Goal: Contribute content

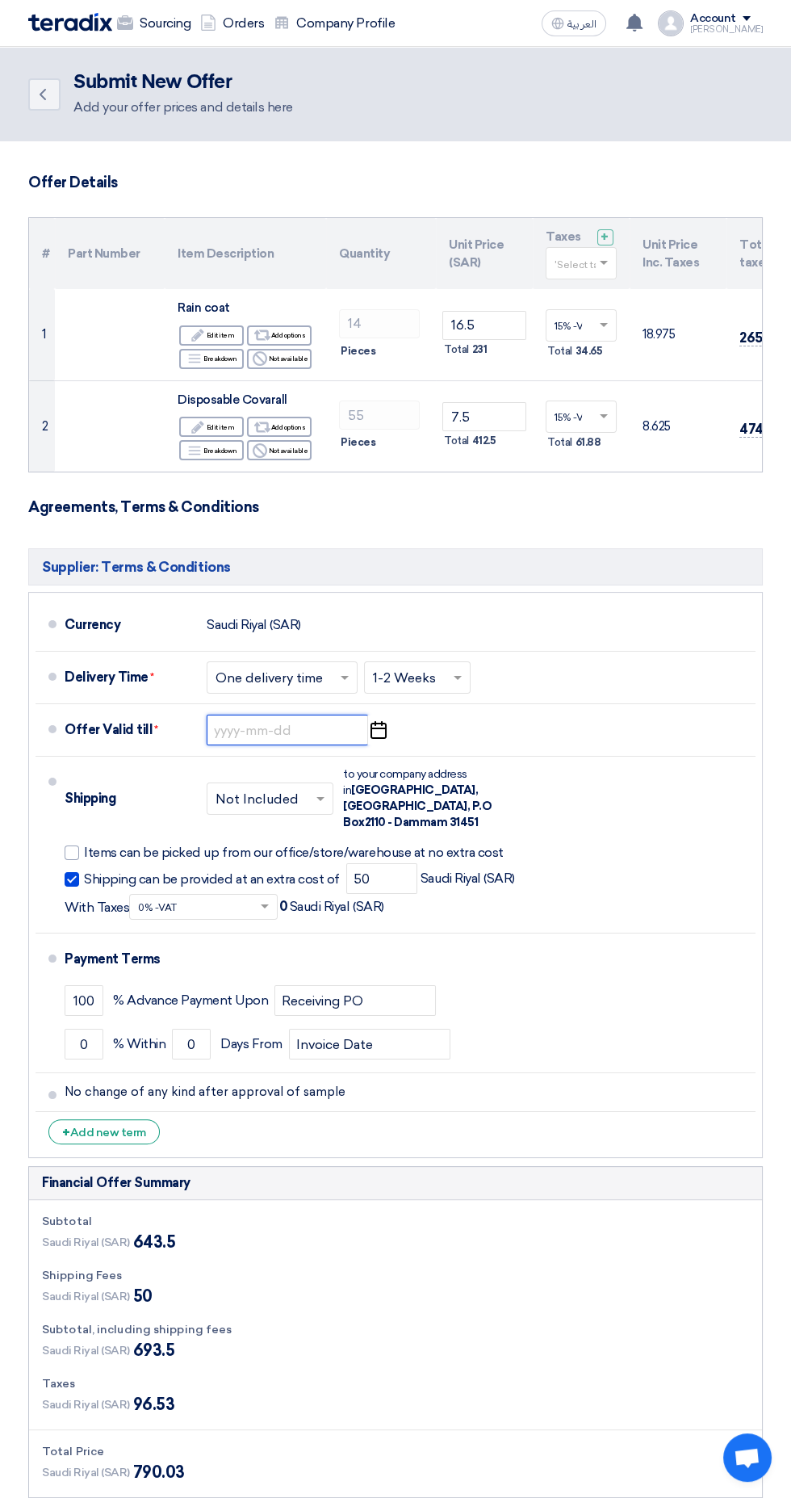
click at [292, 731] on input at bounding box center [288, 730] width 162 height 31
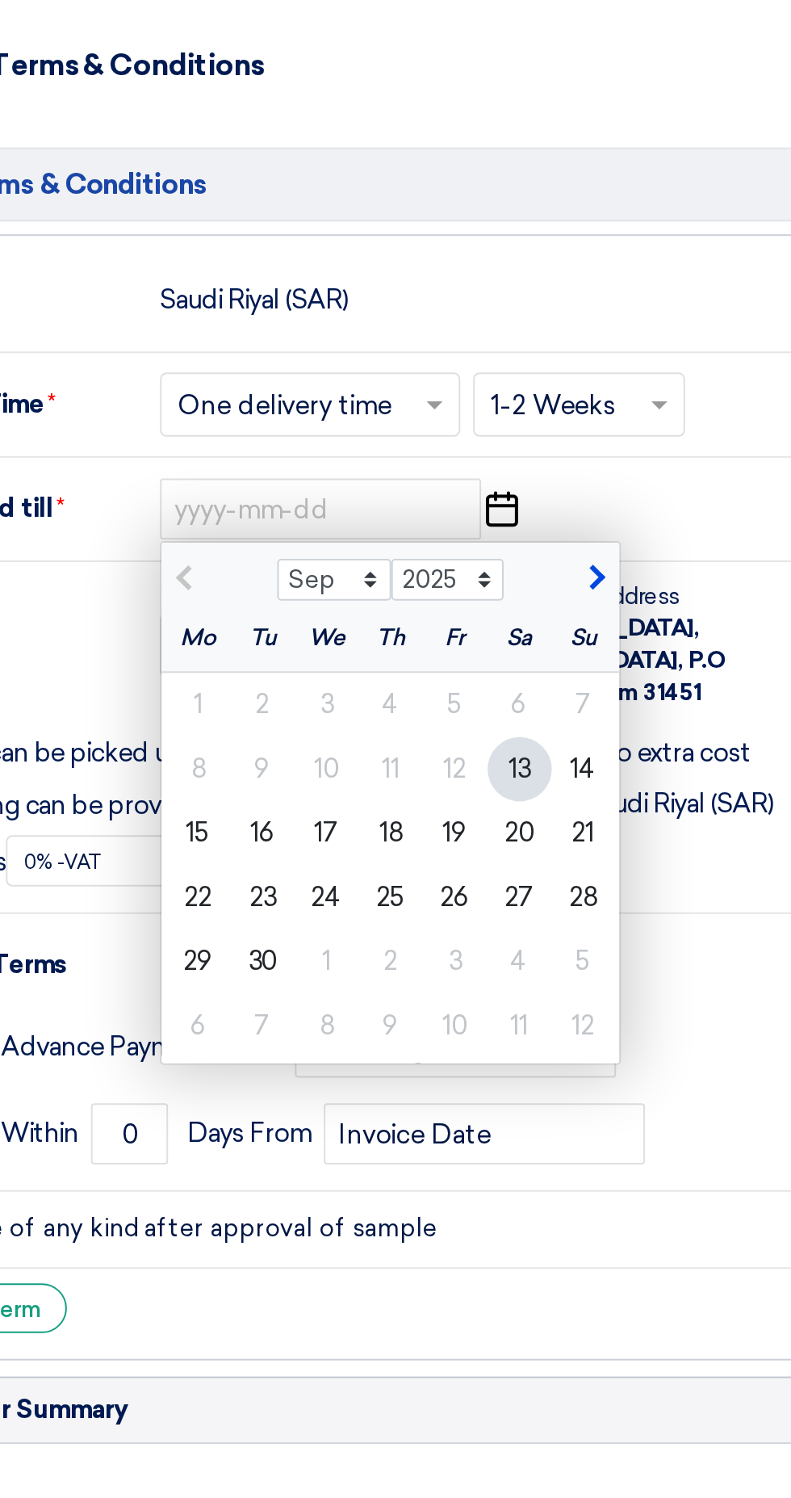
click at [382, 922] on div "27" at bounding box center [387, 925] width 32 height 32
type input "[DATE]"
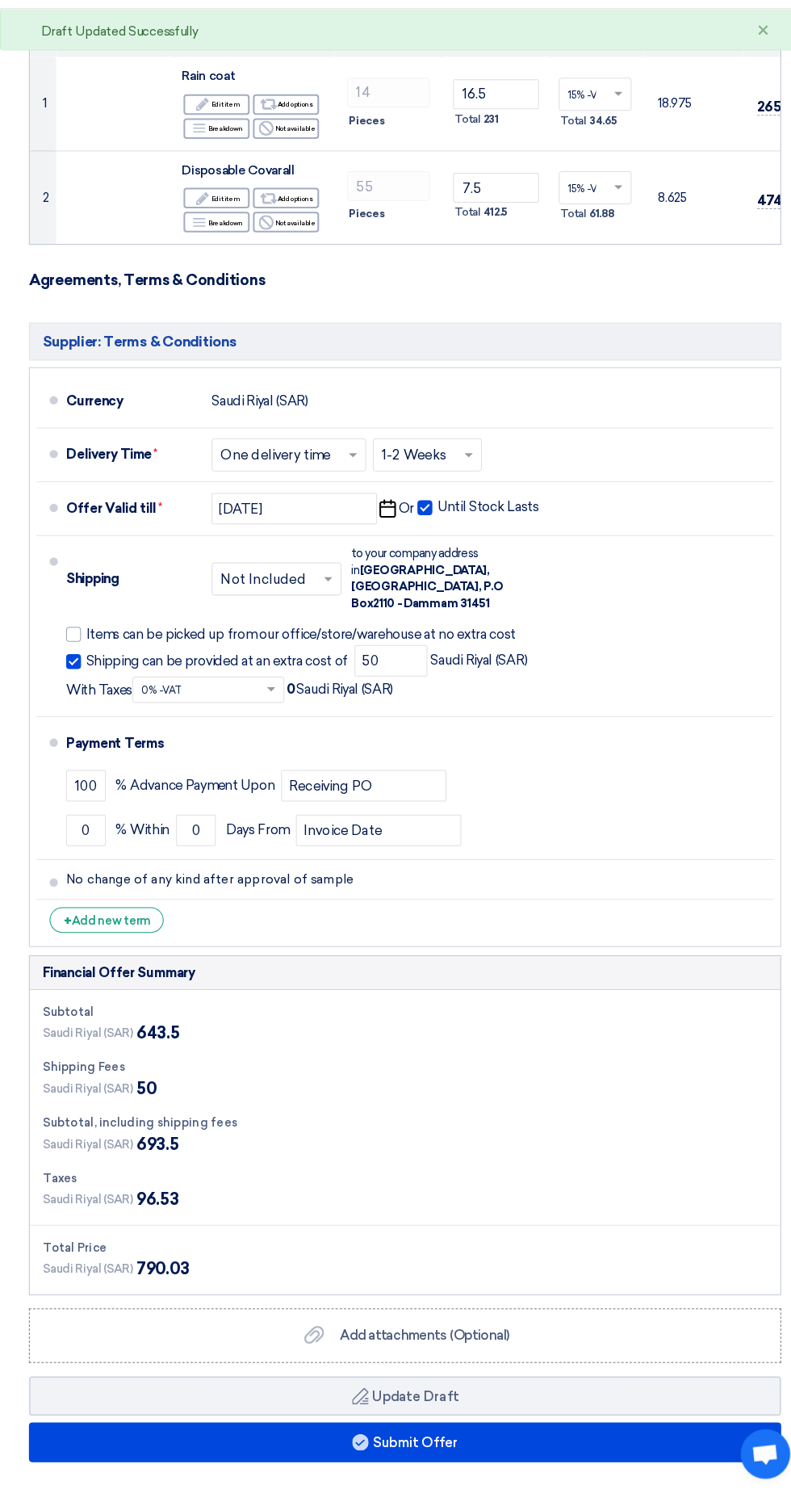
scroll to position [203, 0]
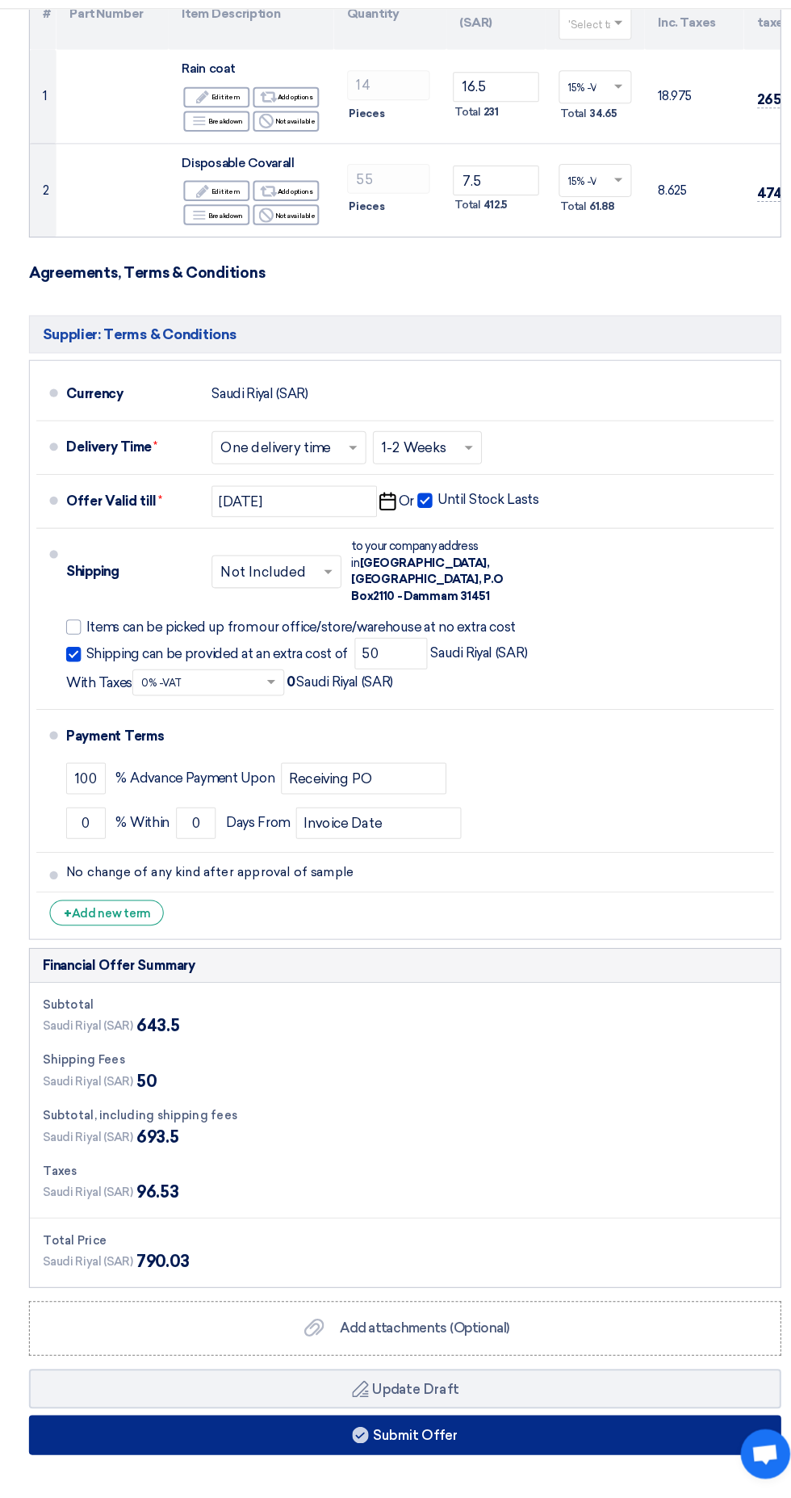
click at [336, 1420] on button "Submit Offer" at bounding box center [395, 1439] width 735 height 39
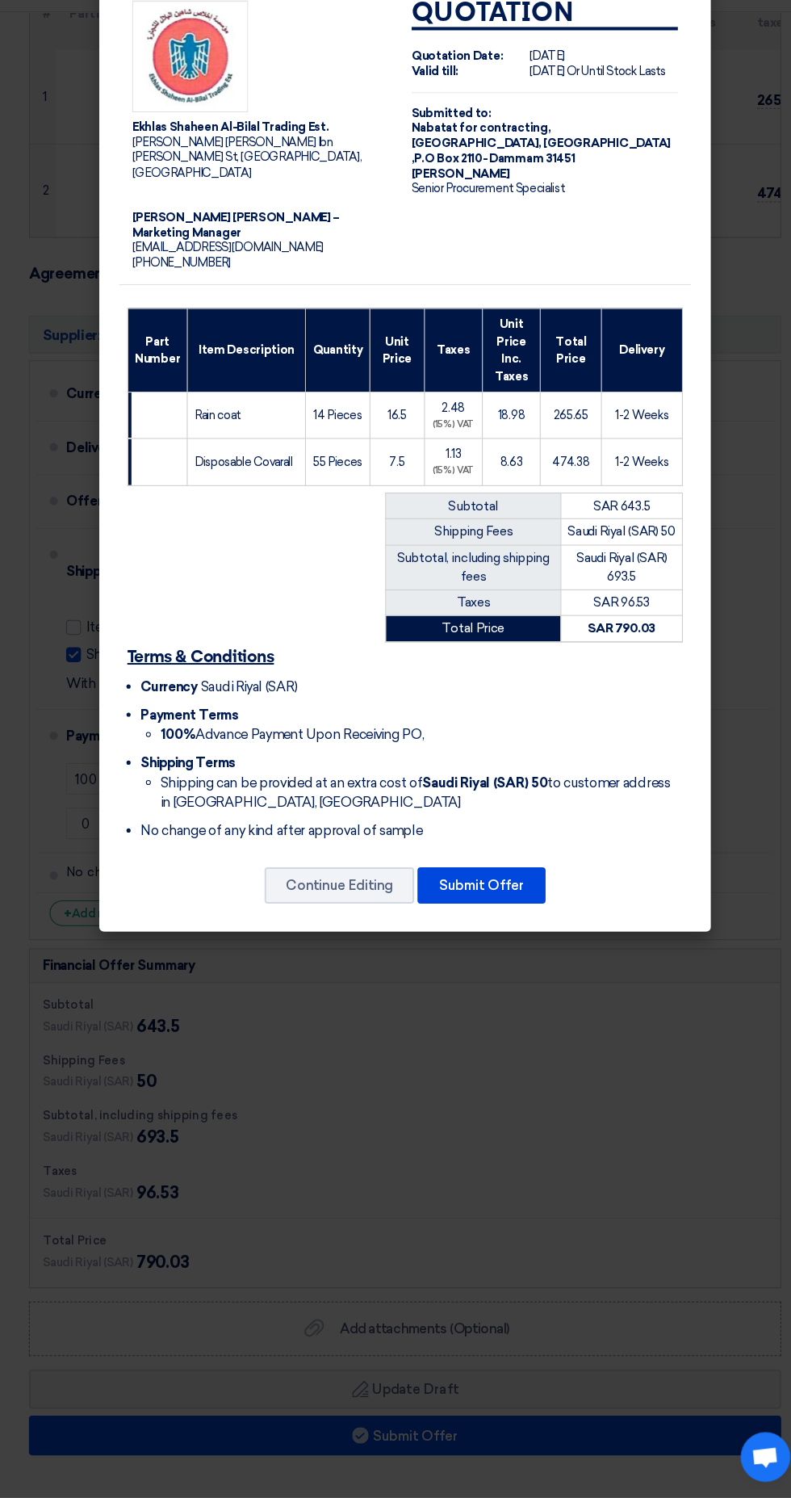
scroll to position [205, 0]
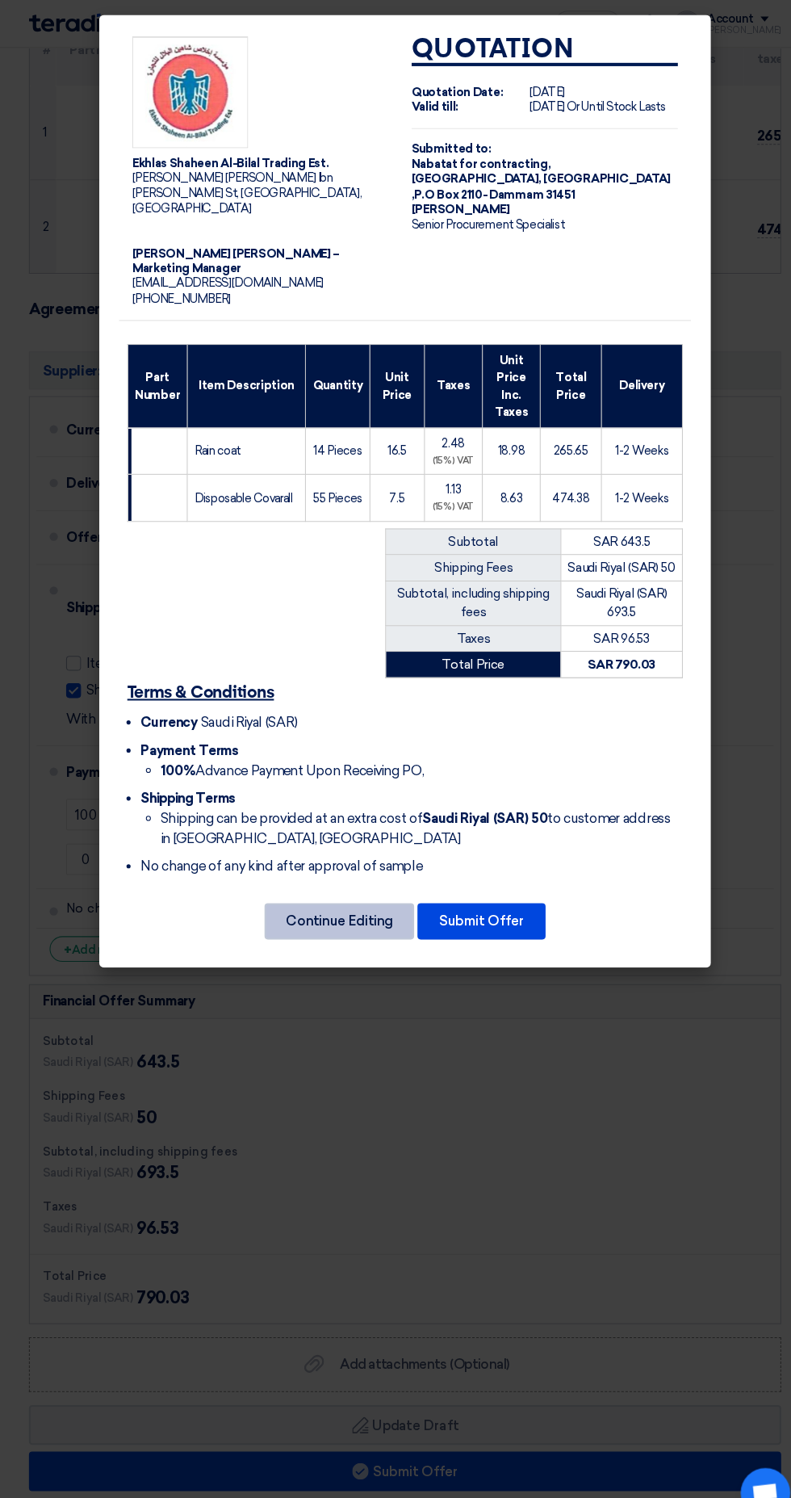
click at [353, 882] on button "Continue Editing" at bounding box center [331, 900] width 146 height 36
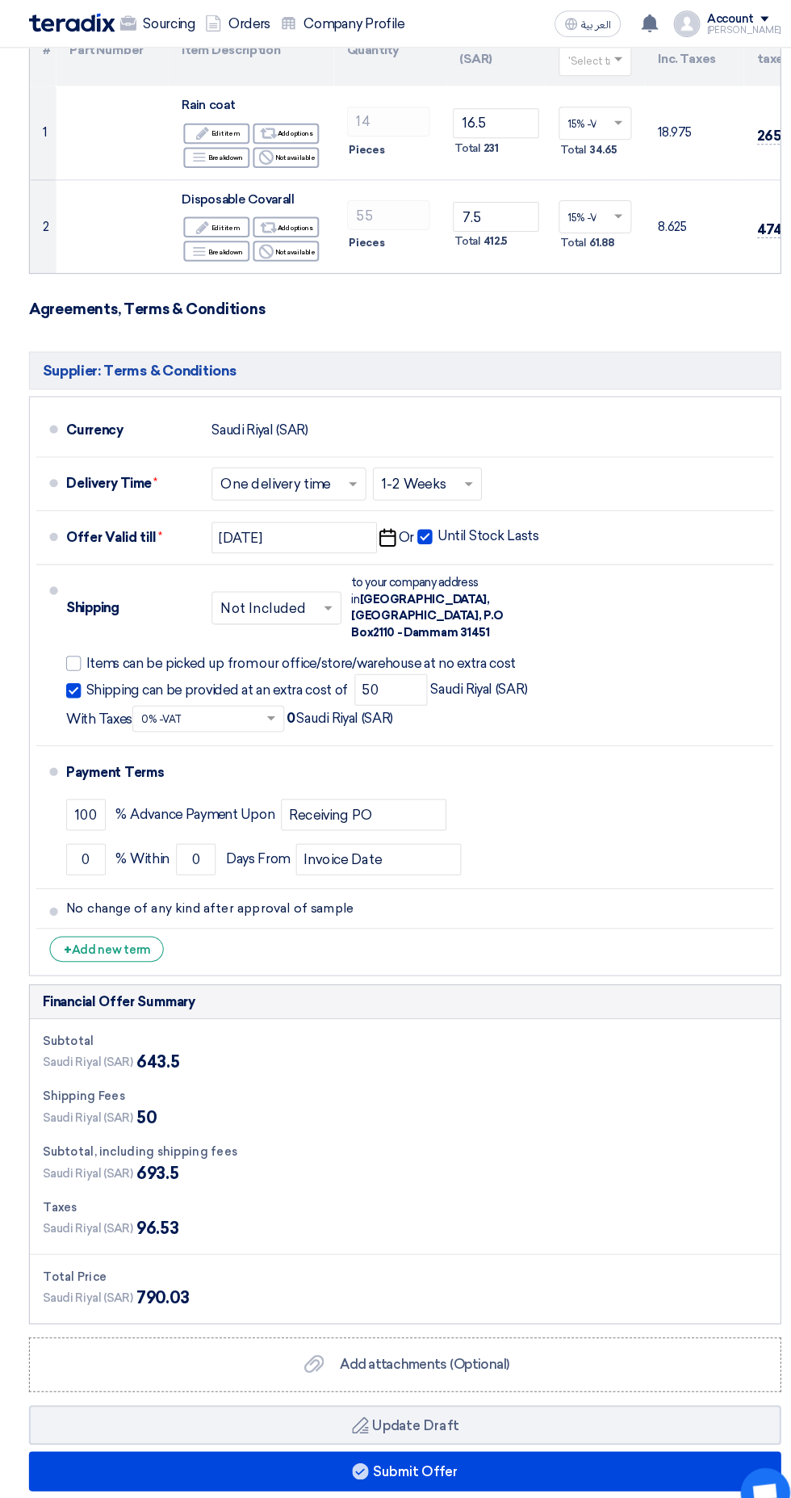
click at [420, 522] on span at bounding box center [415, 524] width 15 height 15
click at [427, 522] on input "Until Stock Lasts" at bounding box center [478, 530] width 103 height 31
checkbox input "false"
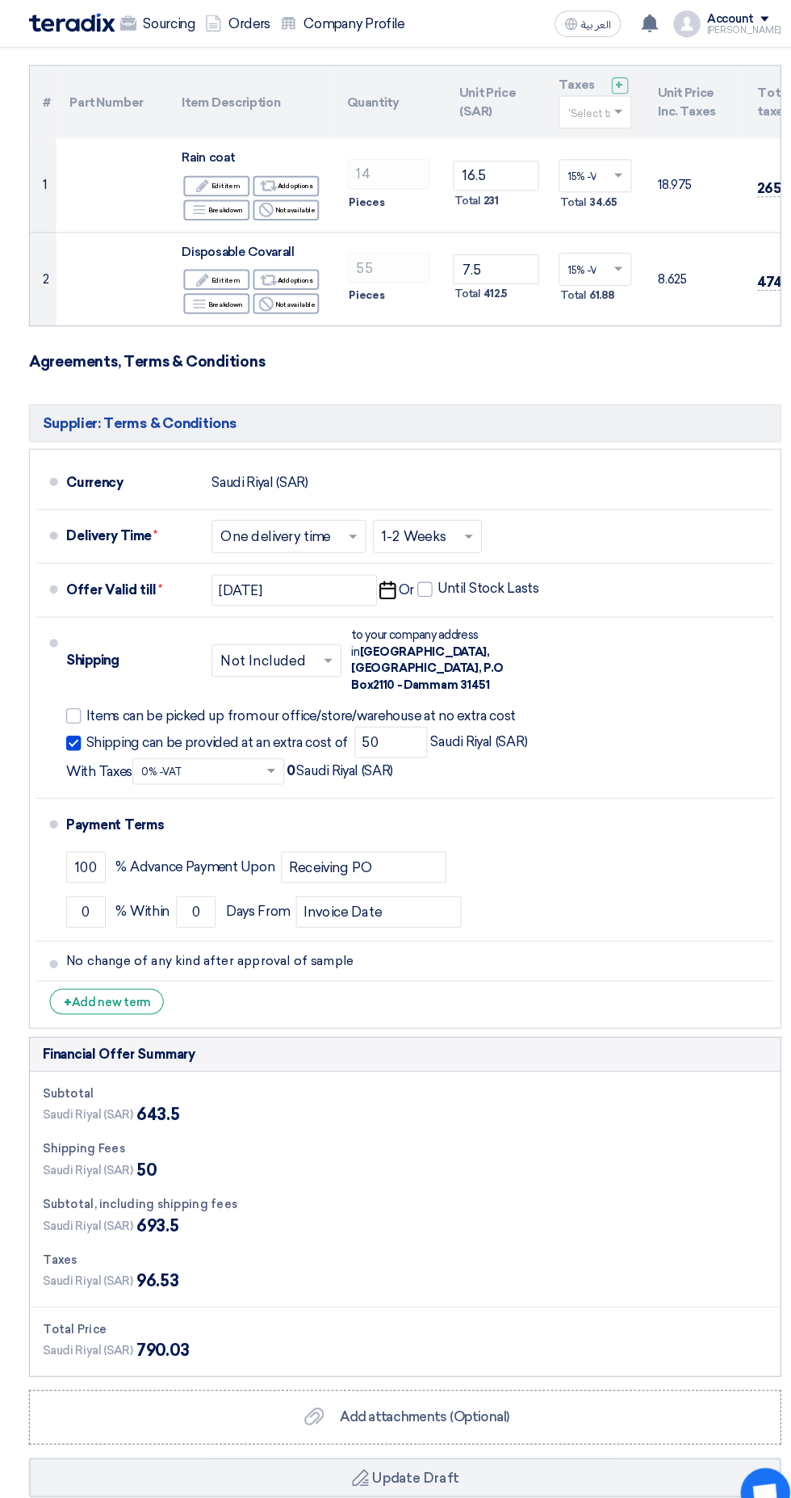
scroll to position [145, 0]
